Goal: Contribute content

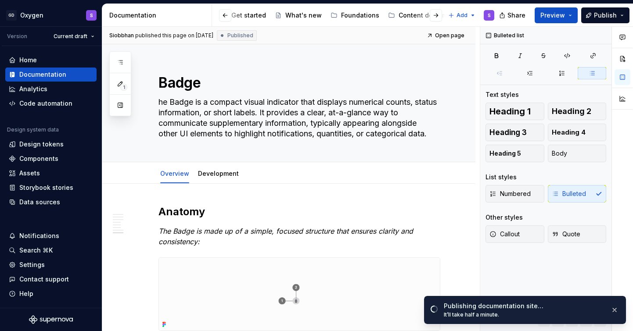
scroll to position [1687, 0]
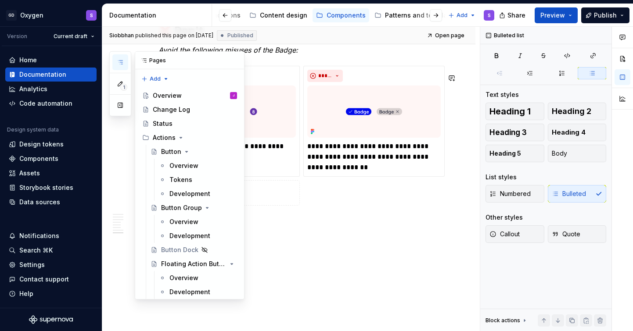
click at [118, 64] on icon "button" at bounding box center [120, 62] width 7 height 7
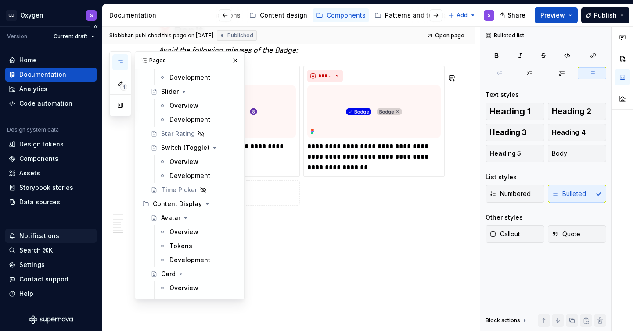
scroll to position [577, 0]
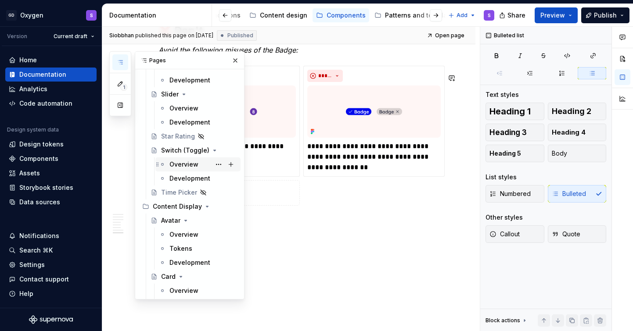
click at [192, 165] on div "Overview" at bounding box center [183, 164] width 29 height 9
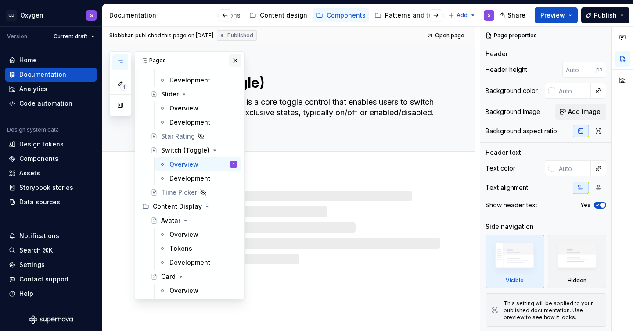
click at [237, 61] on button "button" at bounding box center [235, 60] width 12 height 12
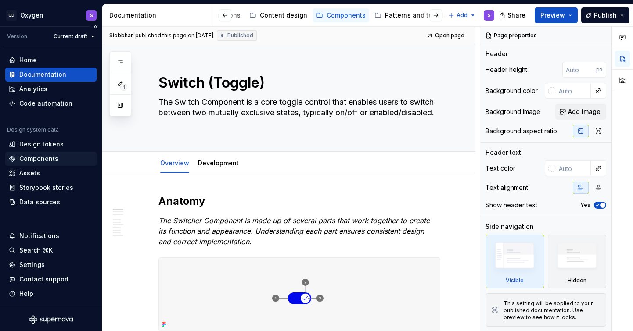
type textarea "*"
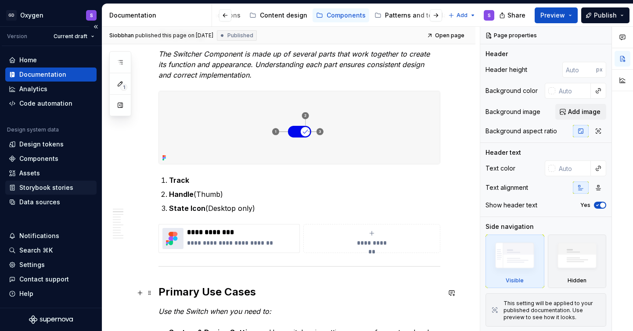
scroll to position [370, 0]
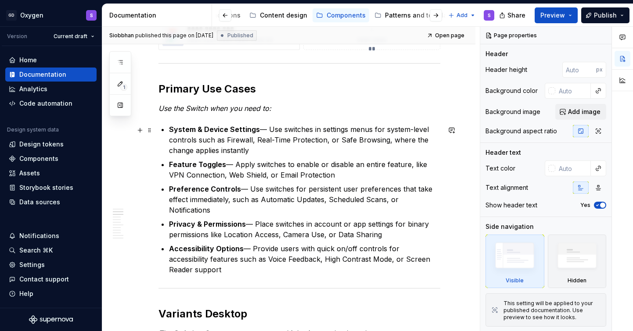
click at [264, 131] on p "System & Device Settings — Use switches in settings menus for system-level cont…" at bounding box center [304, 140] width 271 height 32
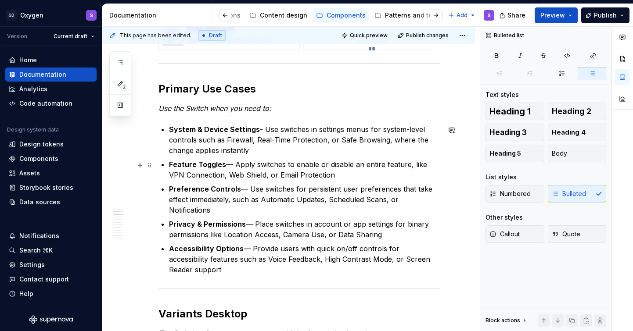
click at [235, 165] on p "Feature Toggles — Apply switches to enable or disable an entire feature, like V…" at bounding box center [304, 169] width 271 height 21
click at [248, 191] on p "Preference Controls — Use switches for persistent user preferences that take ef…" at bounding box center [304, 200] width 271 height 32
click at [254, 219] on p "Privacy & Permissions — Place switches in account or app settings for binary pe…" at bounding box center [304, 229] width 271 height 21
click at [252, 244] on p "Accessibility Options — Provide users with quick on/off controls for accessibil…" at bounding box center [304, 260] width 271 height 32
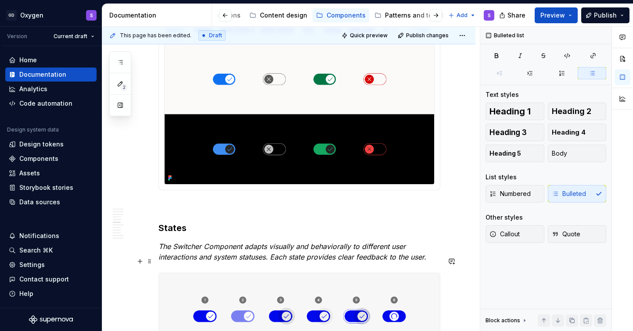
scroll to position [1078, 0]
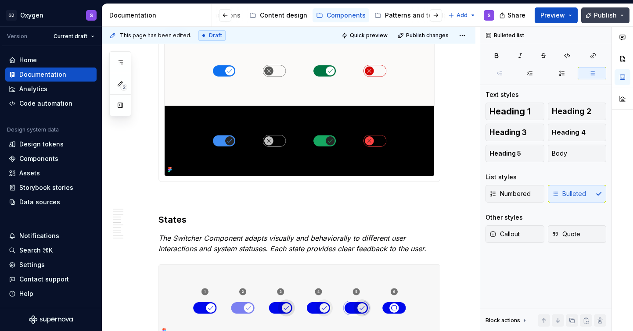
click at [603, 14] on span "Publish" at bounding box center [605, 15] width 23 height 9
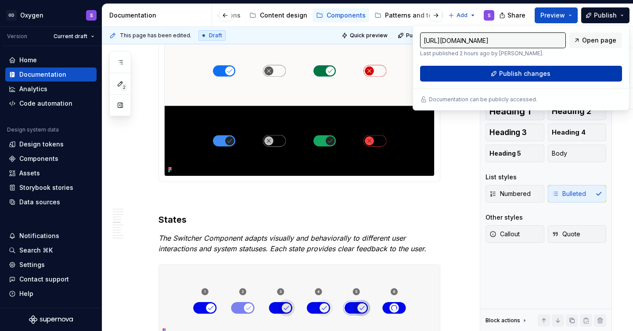
click at [527, 71] on span "Publish changes" at bounding box center [524, 73] width 51 height 9
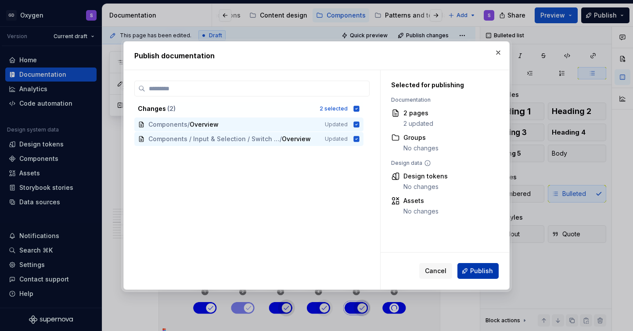
click at [477, 272] on span "Publish" at bounding box center [481, 271] width 23 height 9
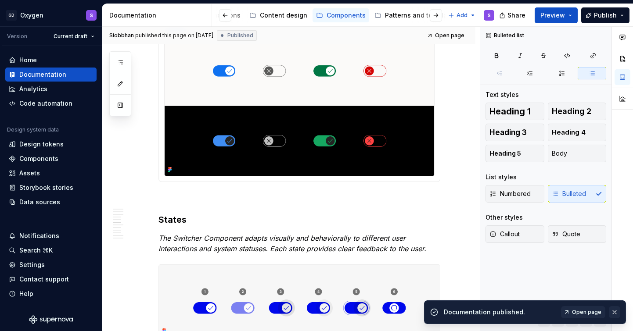
click at [617, 312] on button "button" at bounding box center [614, 312] width 11 height 12
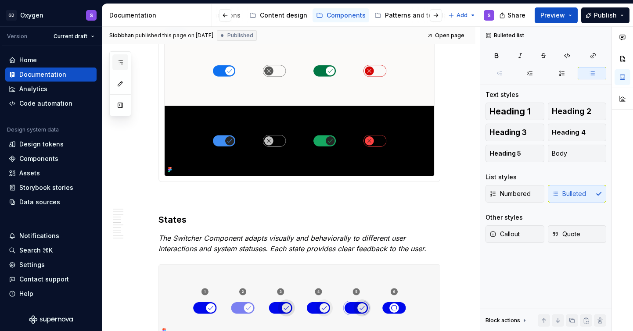
click at [120, 65] on icon "button" at bounding box center [120, 62] width 7 height 7
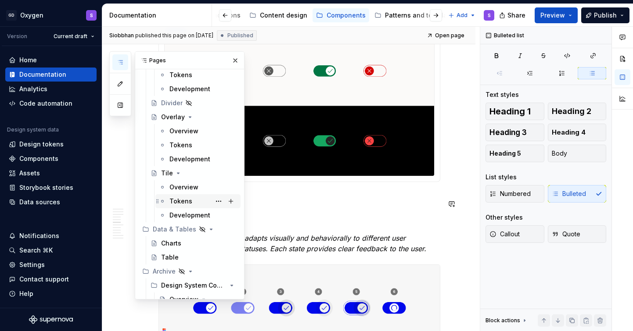
scroll to position [1846, 0]
click at [179, 186] on div "Overview" at bounding box center [183, 187] width 29 height 9
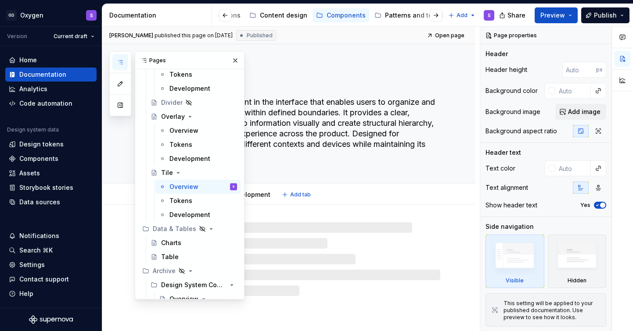
click at [308, 152] on textarea "The Tile is a core element in the interface that enables users to organize and …" at bounding box center [298, 128] width 282 height 67
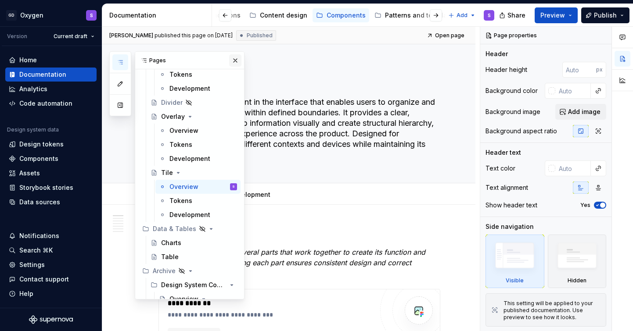
click at [233, 61] on button "button" at bounding box center [235, 60] width 12 height 12
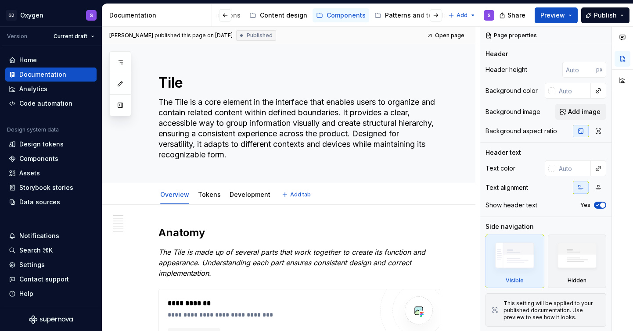
type textarea "*"
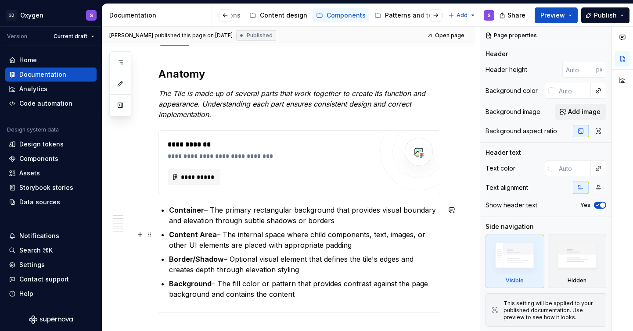
scroll to position [162, 0]
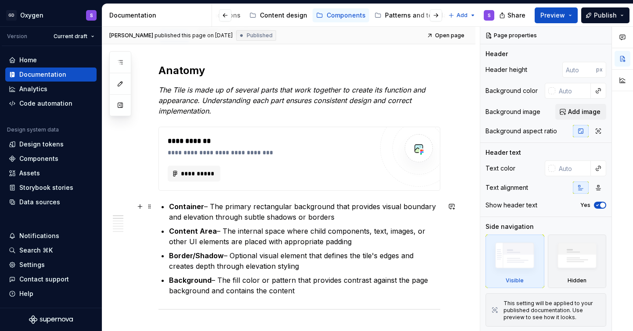
click at [209, 208] on p "Container – The primary rectangular background that provides visual boundary an…" at bounding box center [304, 211] width 271 height 21
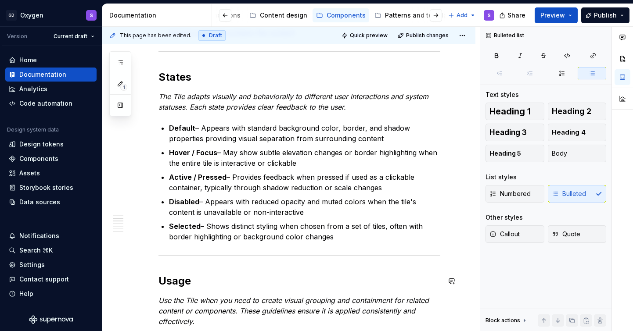
scroll to position [436, 0]
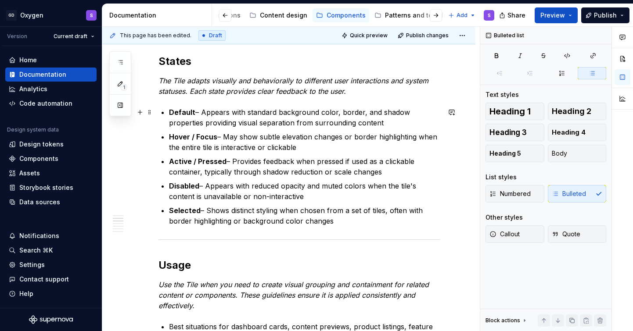
click at [201, 116] on p "Default – Appears with standard background color, border, and shadow properties…" at bounding box center [304, 117] width 271 height 21
click at [232, 162] on p "Active / Pressed – Provides feedback when pressed if used as a clickable contai…" at bounding box center [304, 166] width 271 height 21
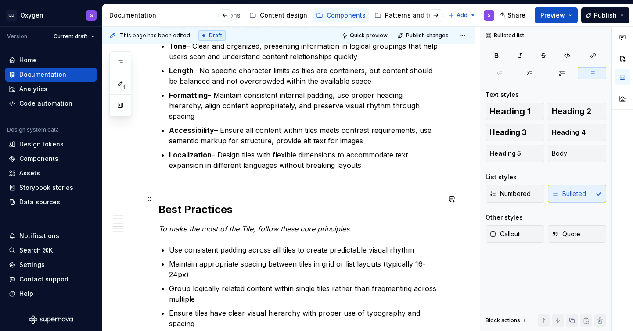
scroll to position [902, 0]
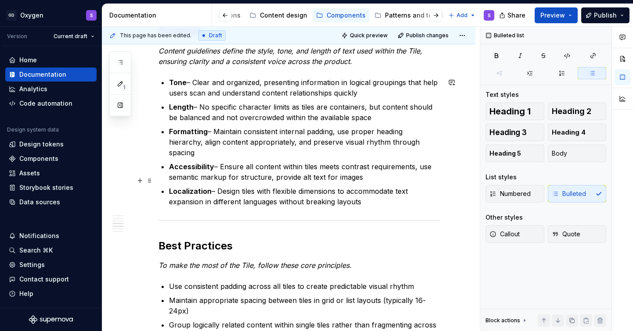
click at [218, 186] on p "Localization – Design tiles with flexible dimensions to accommodate text expans…" at bounding box center [304, 196] width 271 height 21
click at [219, 161] on p "Accessibility – Ensure all content within tiles meets contrast requirements, us…" at bounding box center [304, 171] width 271 height 21
click at [212, 132] on p "Formatting – Maintain consistent internal padding, use proper heading hierarchy…" at bounding box center [304, 142] width 271 height 32
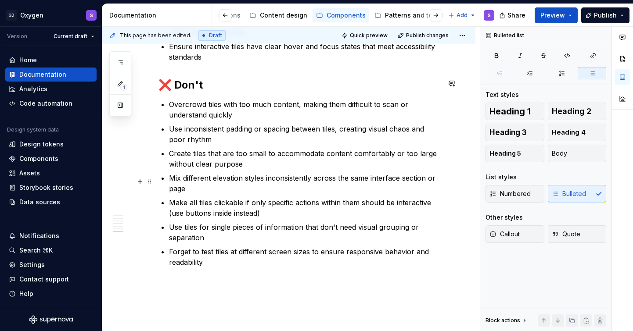
scroll to position [1469, 0]
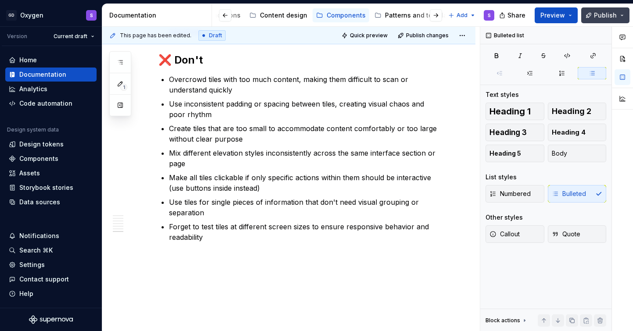
click at [611, 13] on span "Publish" at bounding box center [605, 15] width 23 height 9
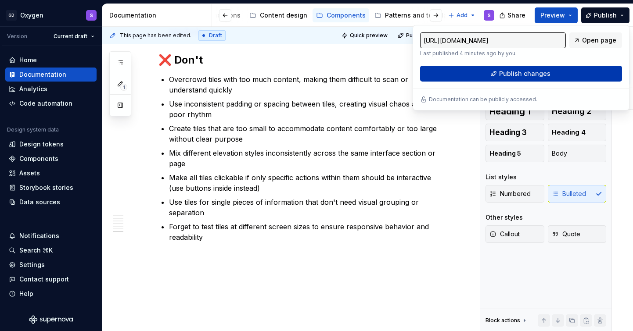
click at [515, 76] on span "Publish changes" at bounding box center [524, 73] width 51 height 9
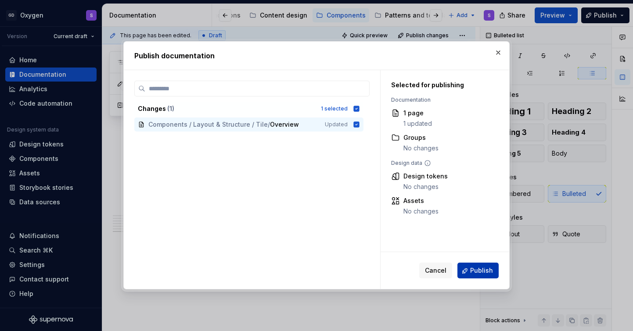
click at [485, 275] on span "Publish" at bounding box center [481, 271] width 23 height 9
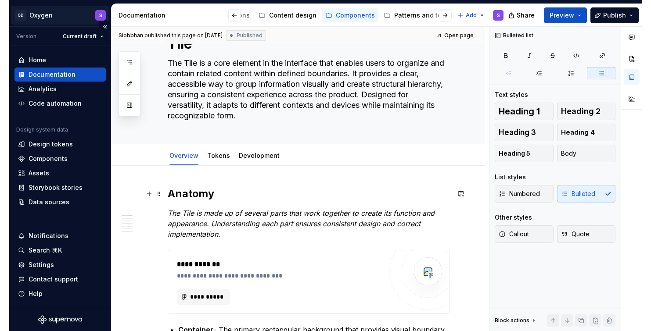
scroll to position [0, 0]
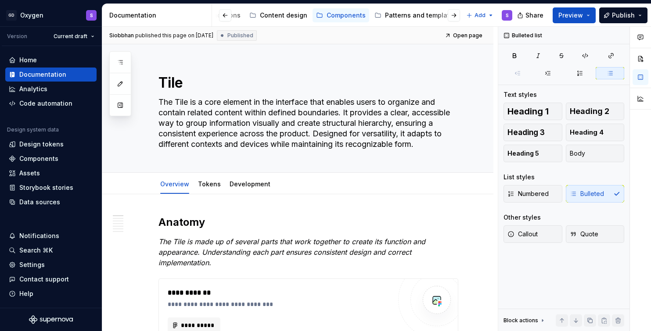
type textarea "*"
